Goal: Task Accomplishment & Management: Complete application form

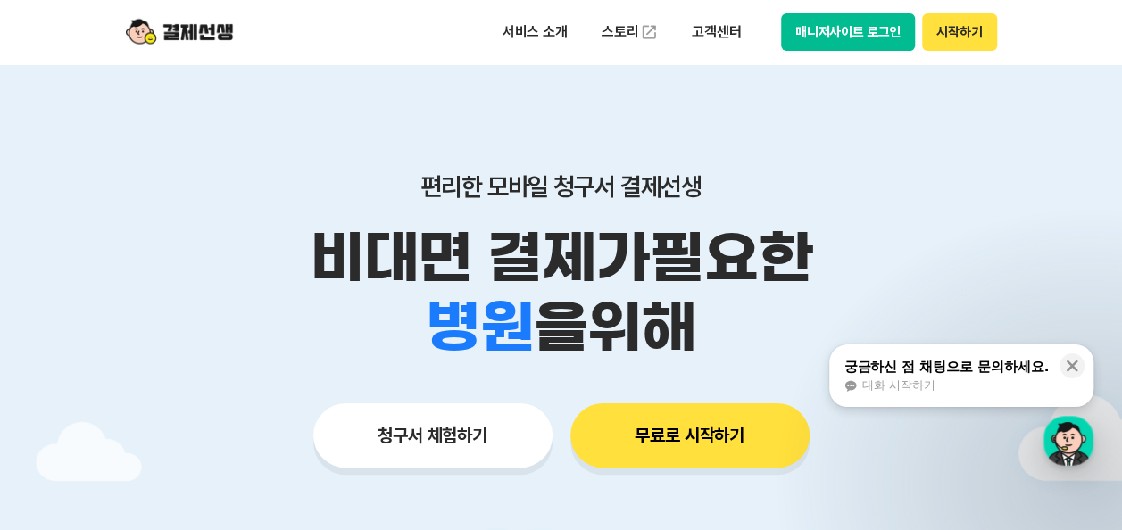
click at [973, 31] on button "시작하기" at bounding box center [959, 31] width 74 height 37
click at [962, 34] on button "시작하기" at bounding box center [959, 31] width 74 height 37
click at [671, 450] on button "무료로 시작하기" at bounding box center [689, 435] width 239 height 64
click at [955, 41] on button "시작하기" at bounding box center [959, 31] width 74 height 37
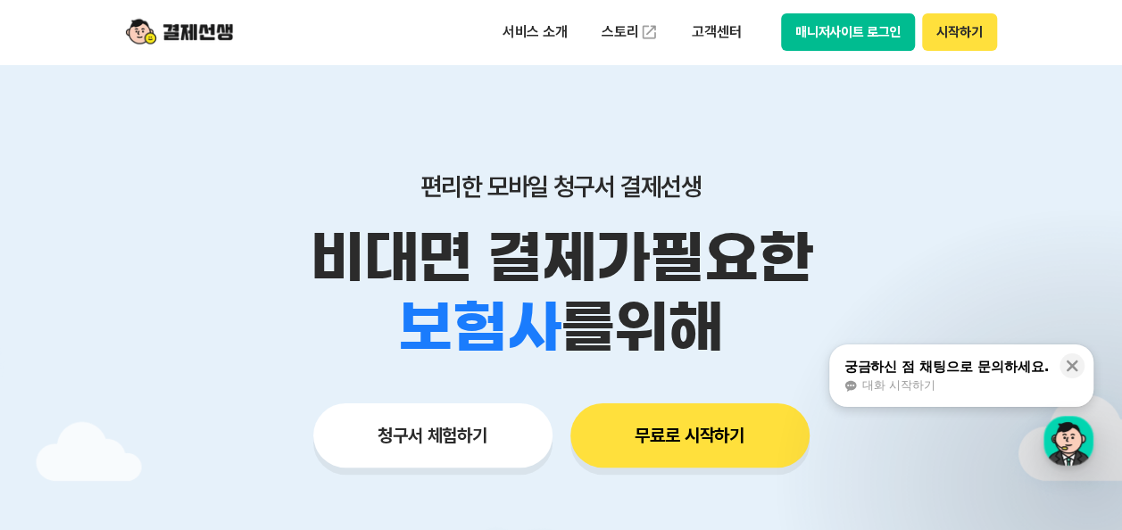
click at [713, 436] on button "무료로 시작하기" at bounding box center [689, 435] width 239 height 64
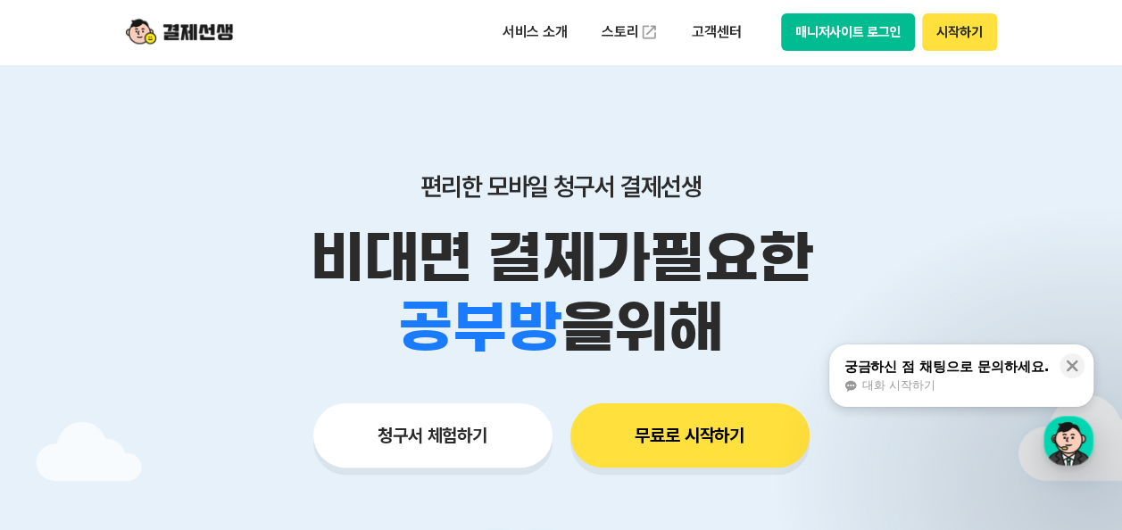
click at [946, 41] on button "시작하기" at bounding box center [959, 31] width 74 height 37
